Goal: Browse casually

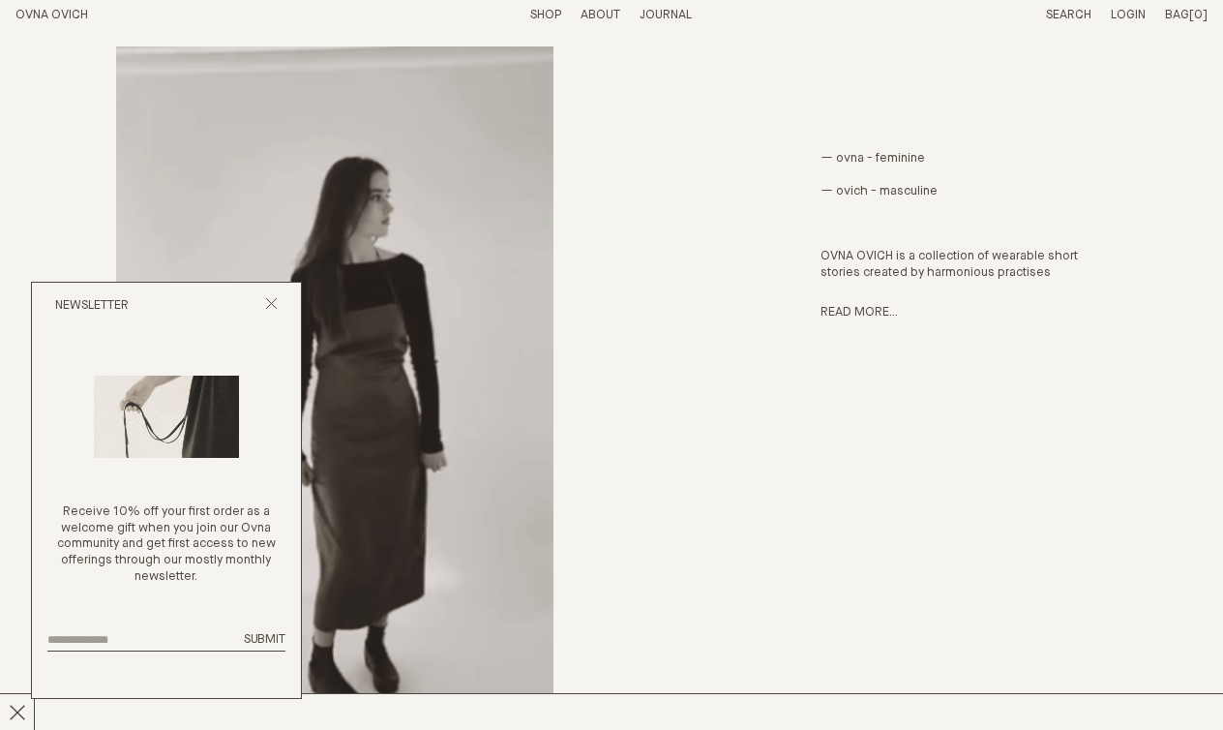
scroll to position [826, 0]
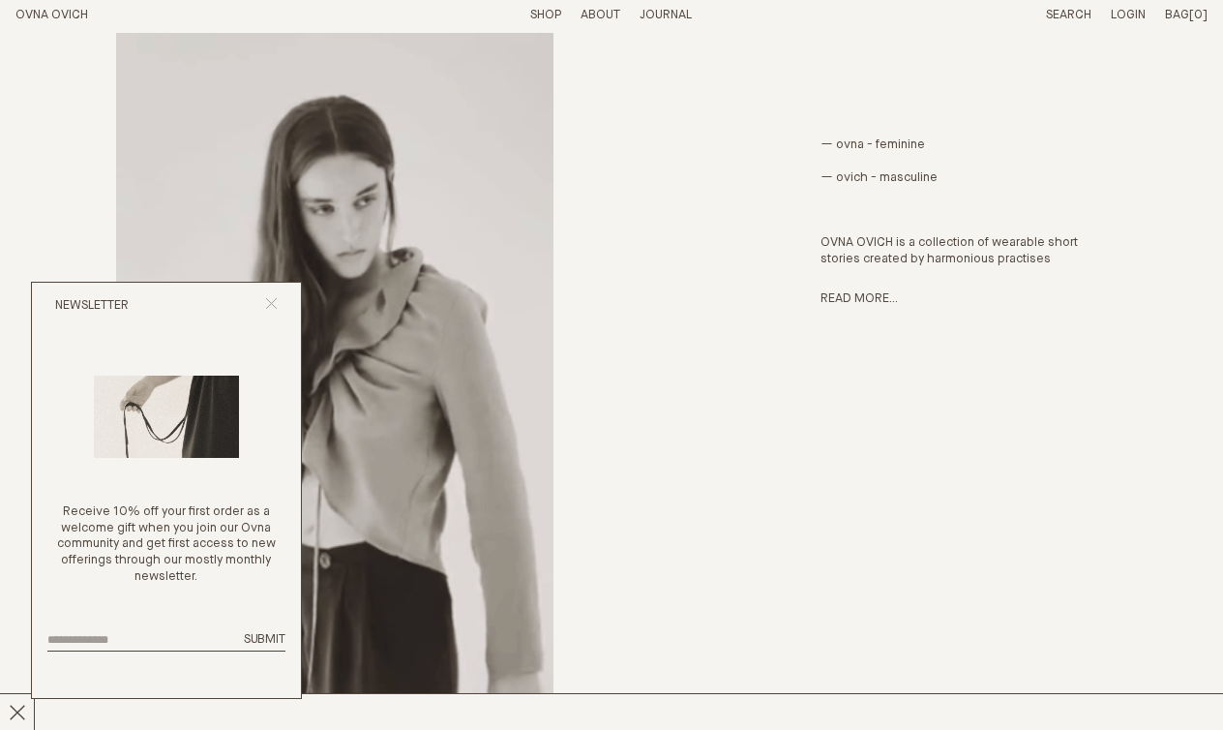
click at [273, 305] on line "Close popup" at bounding box center [271, 303] width 11 height 11
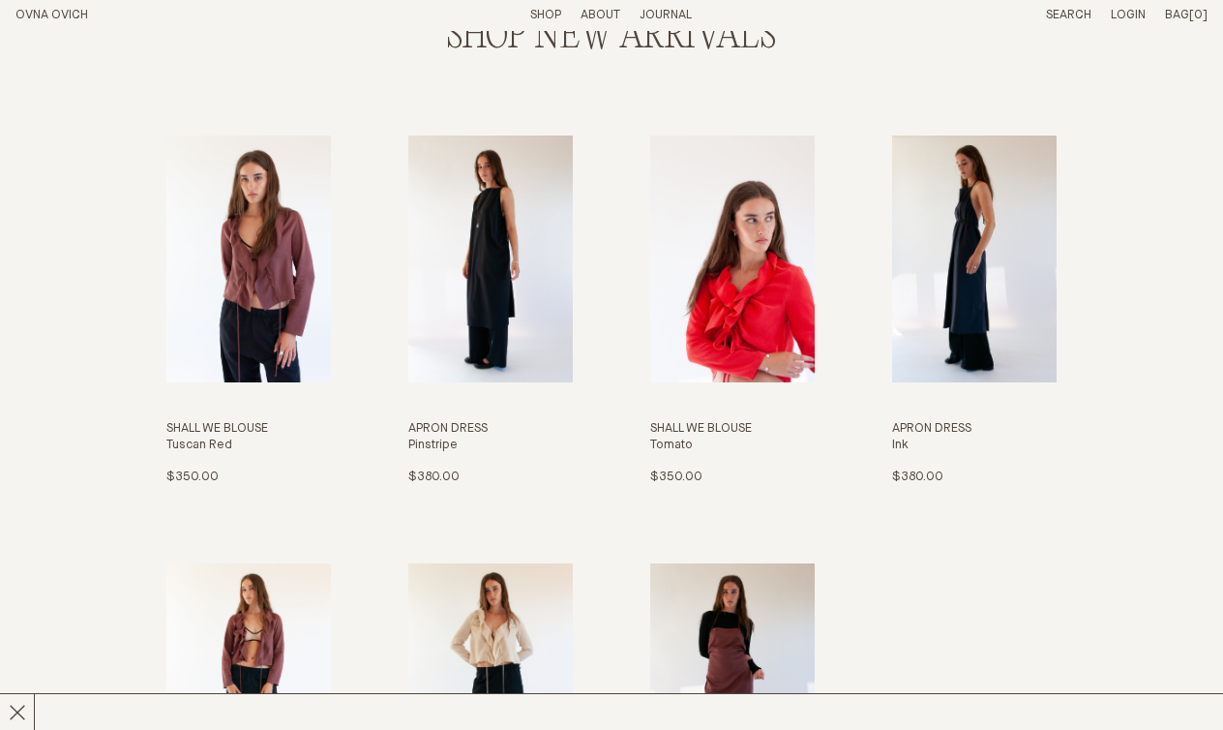
scroll to position [1829, 0]
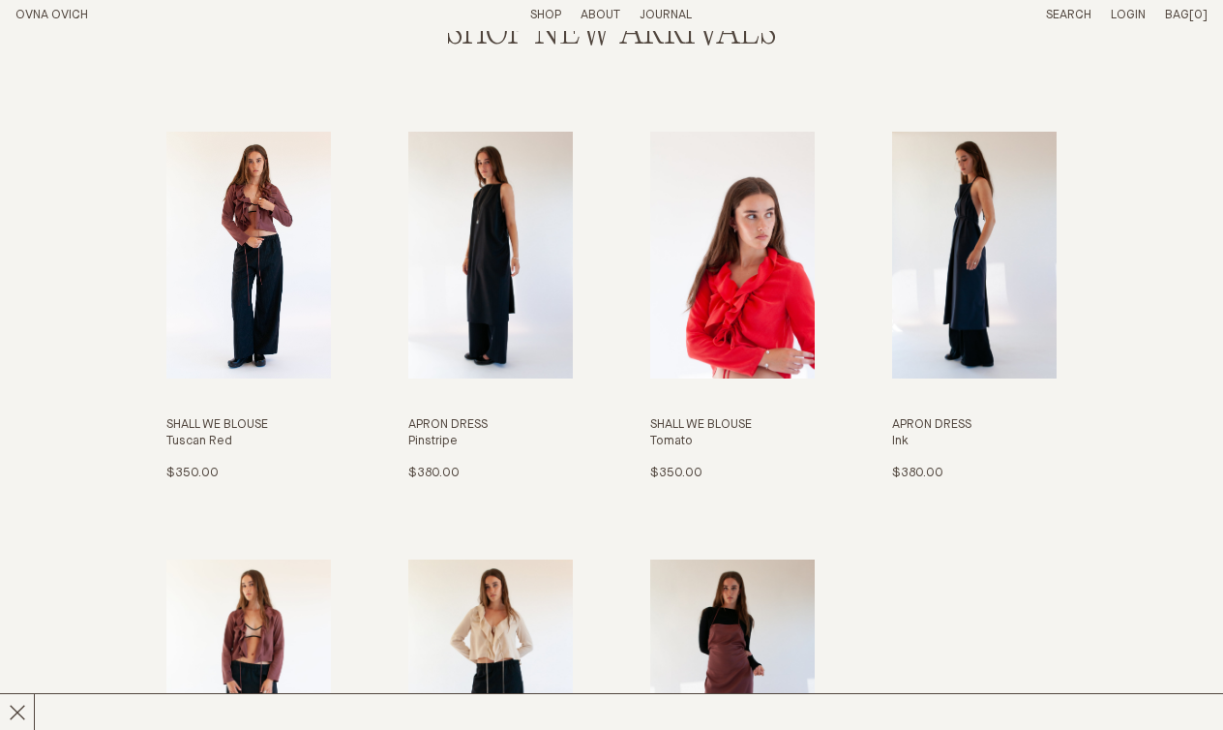
click at [236, 226] on img "Shall We Blouse" at bounding box center [248, 255] width 165 height 247
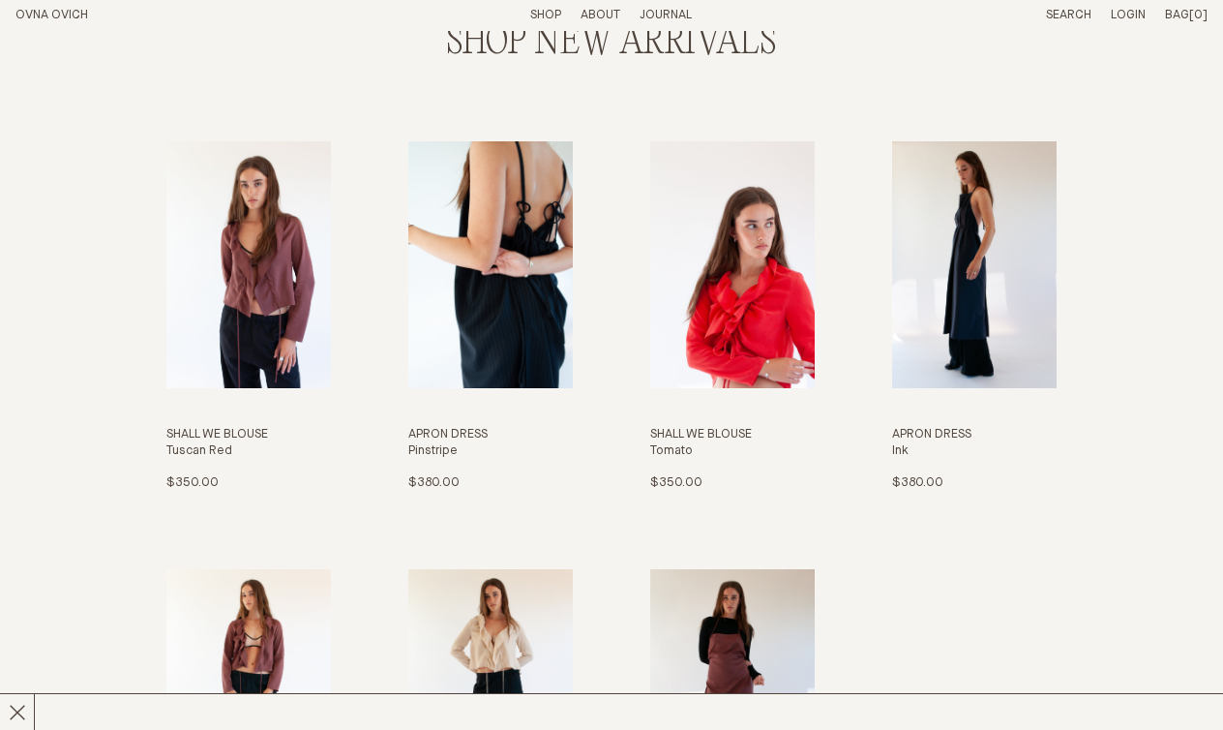
click at [512, 336] on img "Apron Dress" at bounding box center [490, 264] width 165 height 247
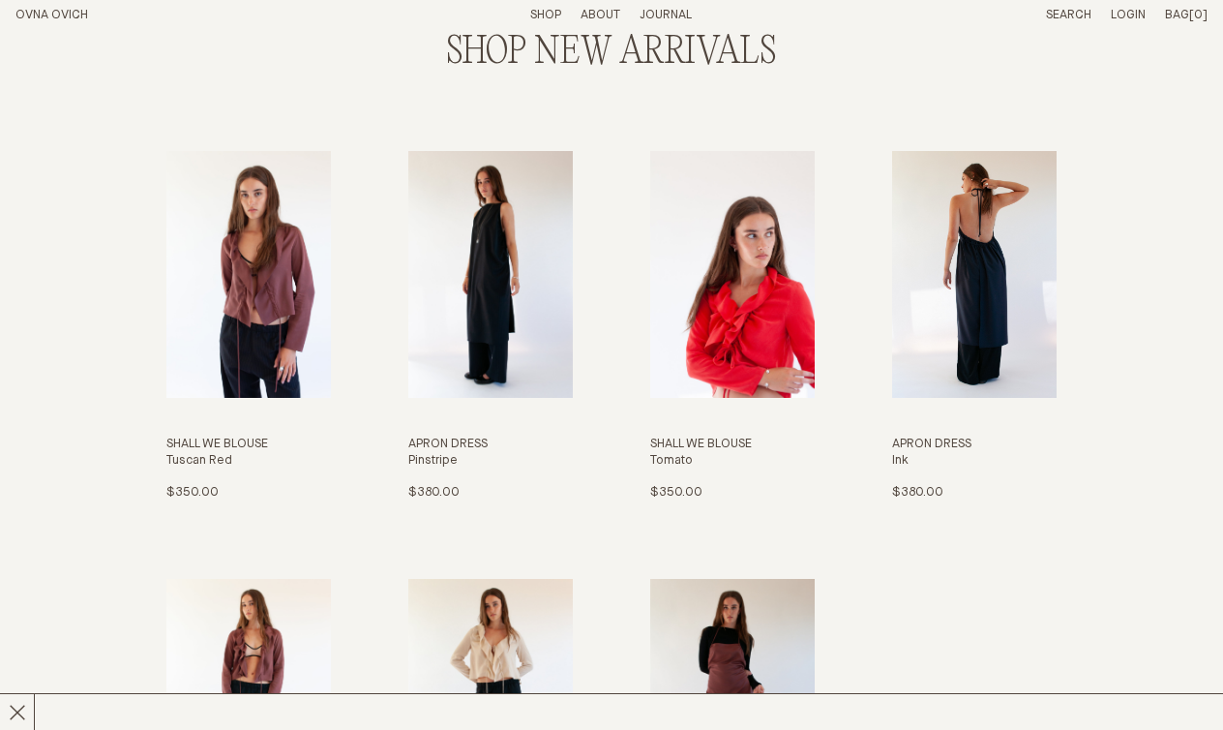
click at [980, 283] on img "Apron Dress" at bounding box center [974, 274] width 165 height 247
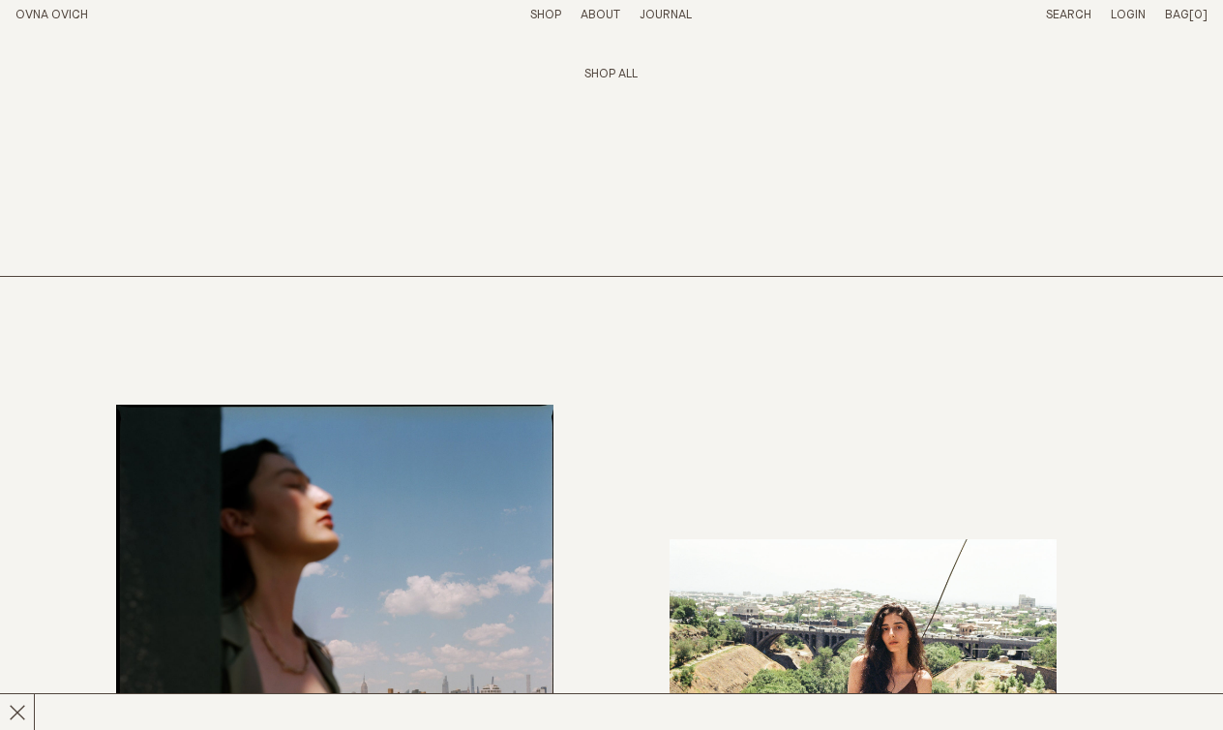
scroll to position [2532, 0]
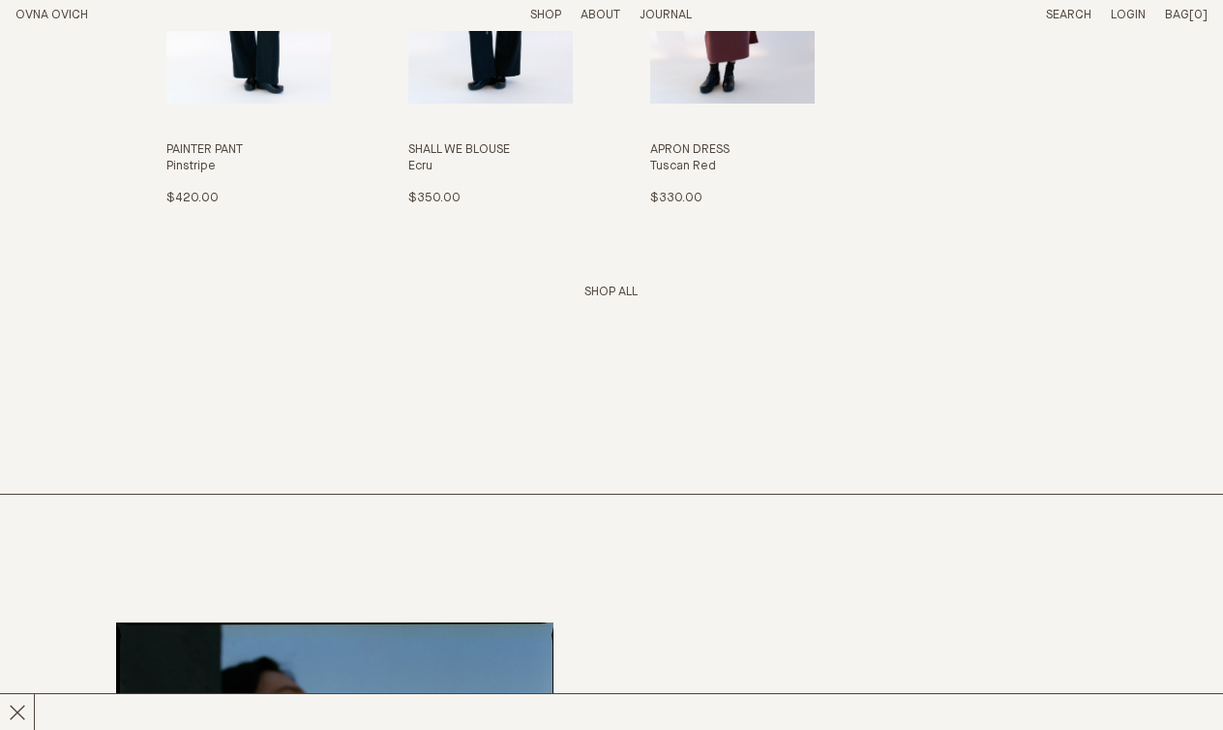
click at [616, 290] on link "Shop All" at bounding box center [611, 292] width 53 height 13
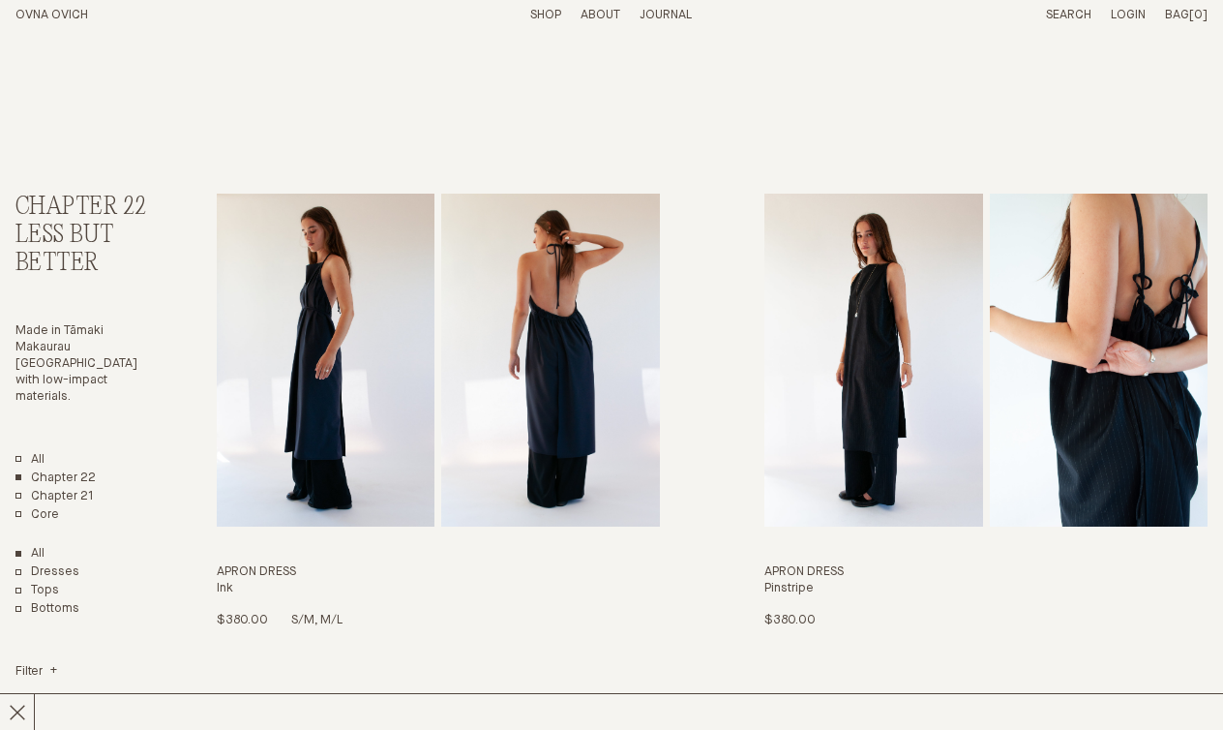
click at [320, 272] on img "Apron Dress" at bounding box center [326, 360] width 219 height 333
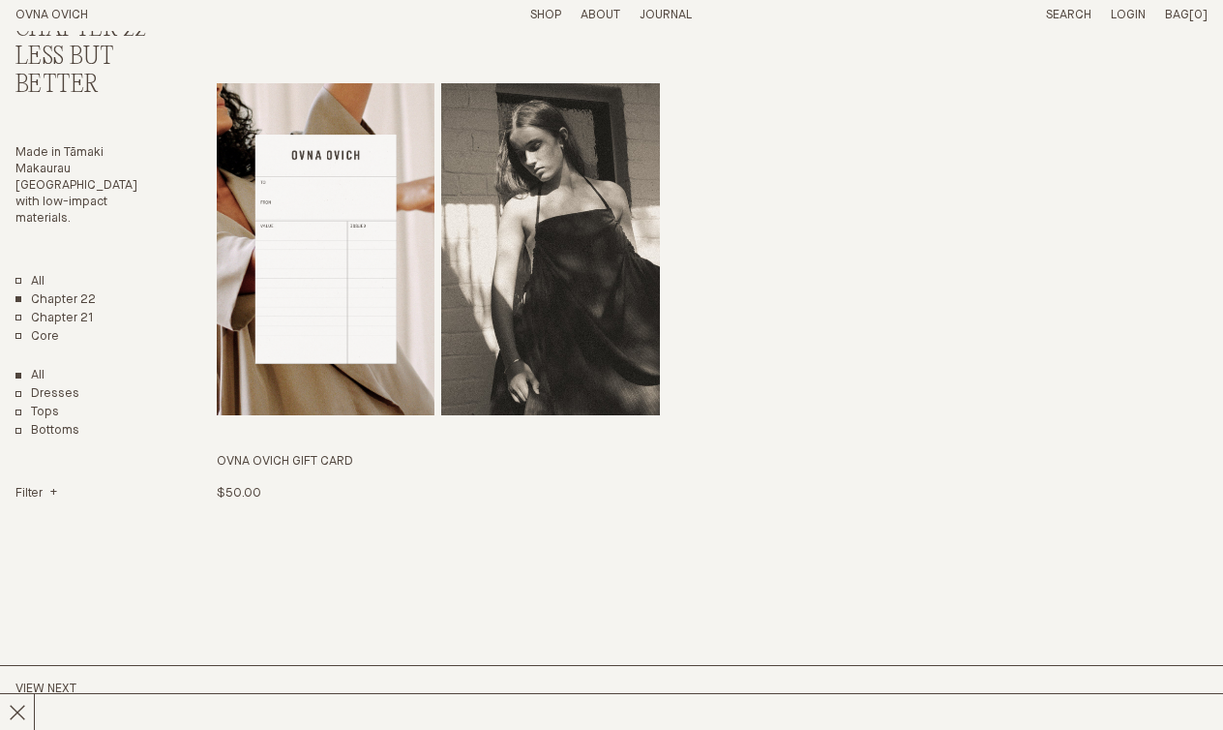
scroll to position [3895, 0]
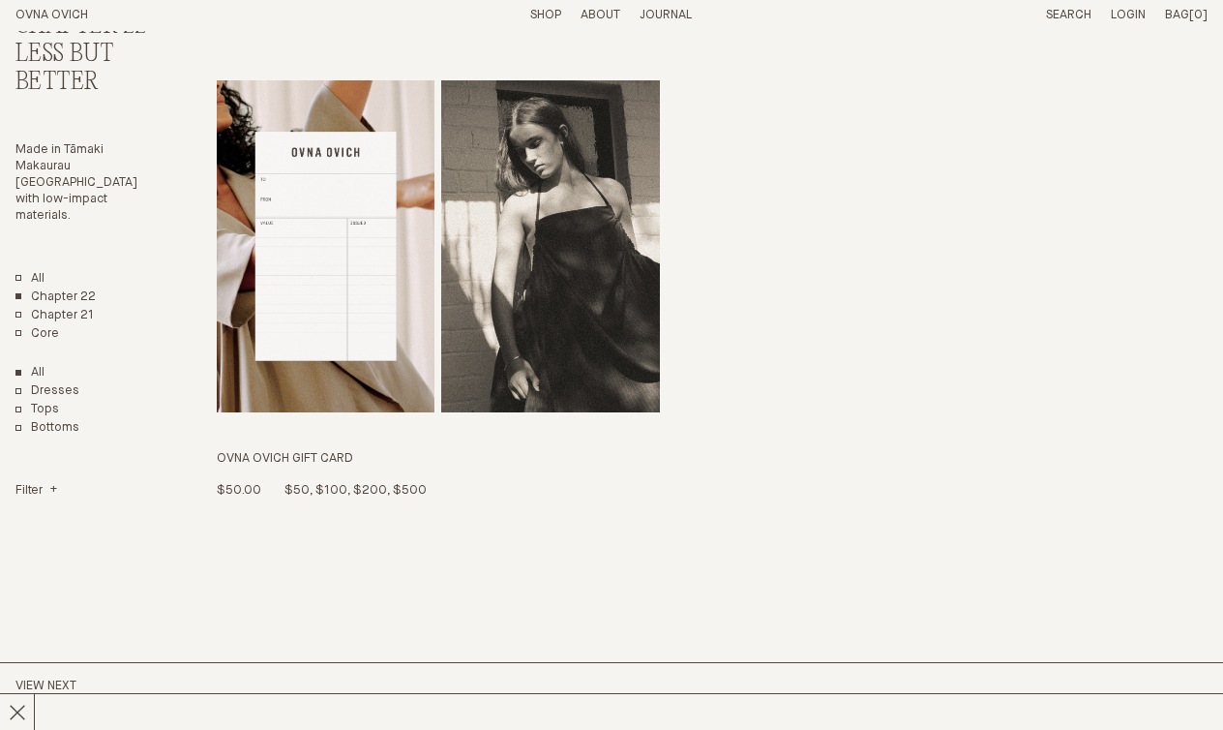
click at [573, 231] on img "OVNA OVICH GIFT CARD" at bounding box center [550, 246] width 219 height 333
